Goal: Task Accomplishment & Management: Complete application form

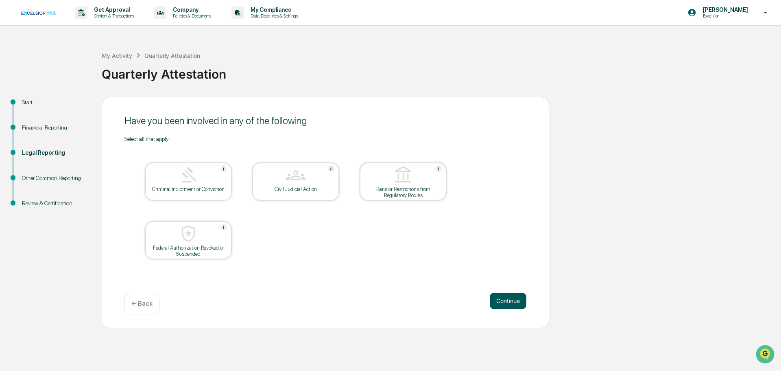
click at [514, 300] on button "Continue" at bounding box center [508, 301] width 37 height 16
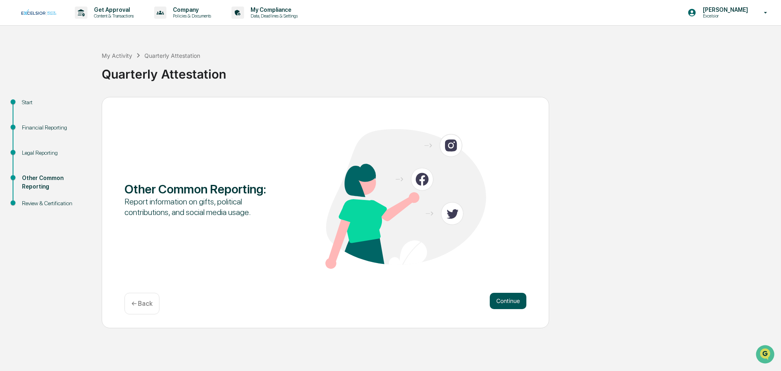
click at [501, 300] on button "Continue" at bounding box center [508, 301] width 37 height 16
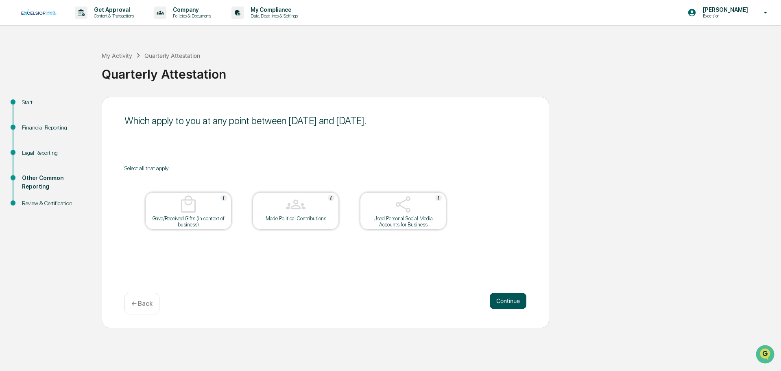
click at [508, 302] on button "Continue" at bounding box center [508, 301] width 37 height 16
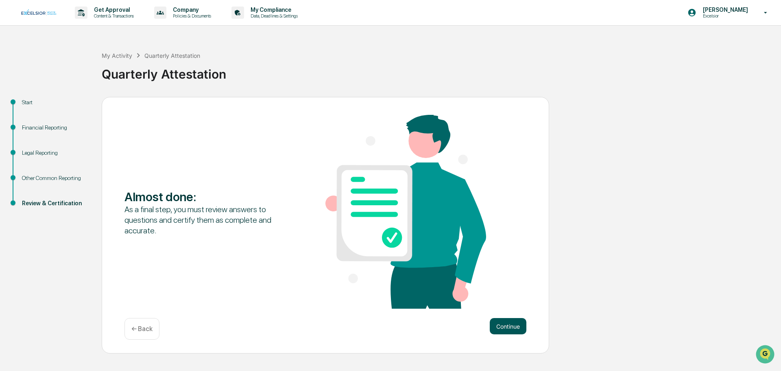
click at [505, 323] on button "Continue" at bounding box center [508, 326] width 37 height 16
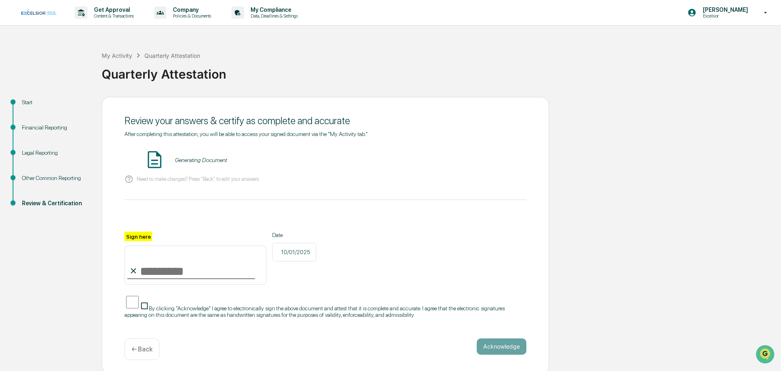
click at [159, 261] on input "Sign here" at bounding box center [196, 264] width 142 height 39
type input "**********"
click at [497, 346] on button "Acknowledge" at bounding box center [502, 346] width 50 height 16
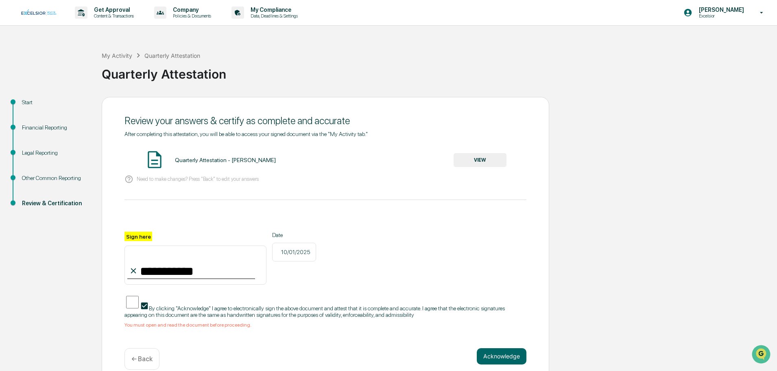
click at [478, 157] on button "VIEW" at bounding box center [480, 160] width 53 height 14
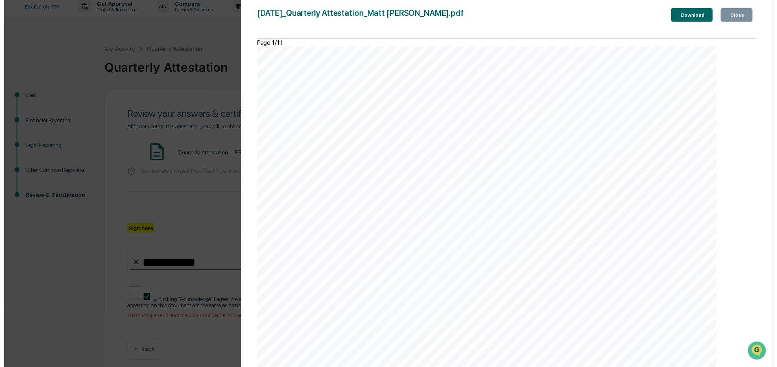
scroll to position [8, 0]
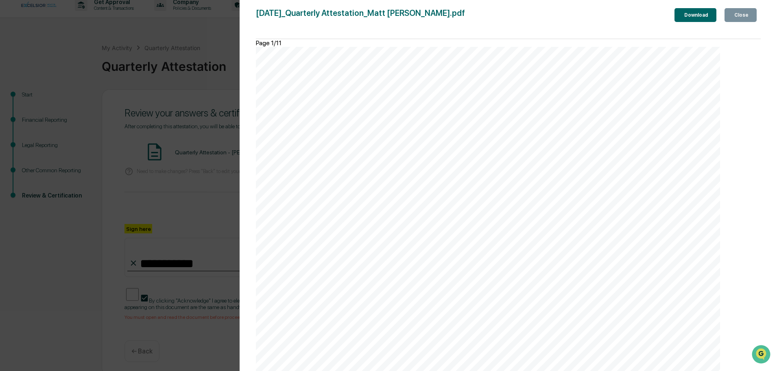
click at [736, 15] on div "Close" at bounding box center [741, 15] width 16 height 6
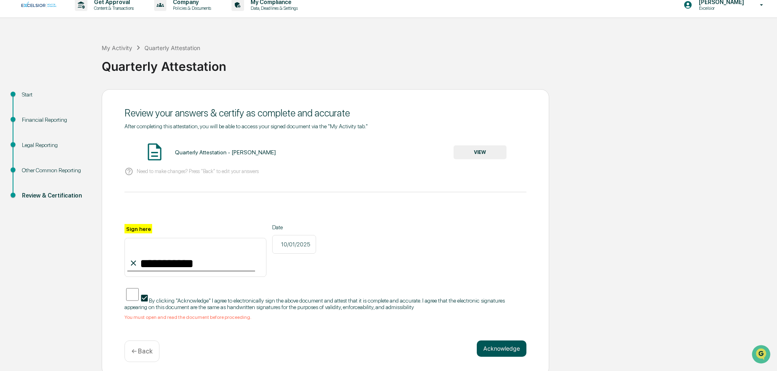
click at [504, 340] on button "Acknowledge" at bounding box center [502, 348] width 50 height 16
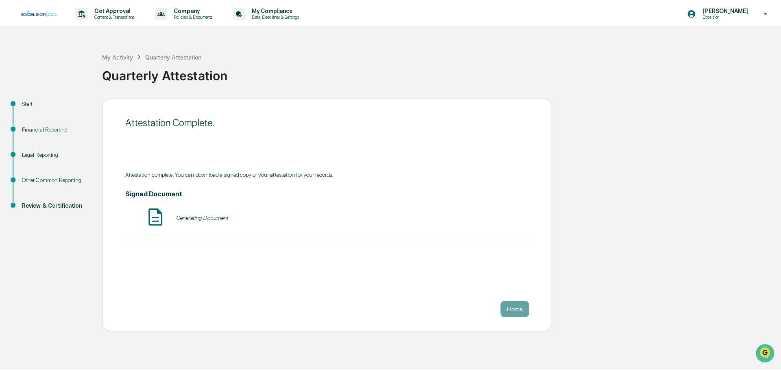
scroll to position [0, 0]
